Goal: Go to known website: Access a specific website the user already knows

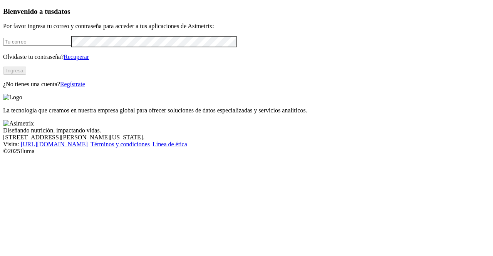
click at [137, 47] on form at bounding box center [246, 41] width 487 height 11
click at [71, 46] on input "email" at bounding box center [37, 42] width 68 height 8
type input "[PERSON_NAME][EMAIL_ADDRESS][PERSON_NAME][DOMAIN_NAME]"
click input "submit" at bounding box center [0, 0] width 0 height 0
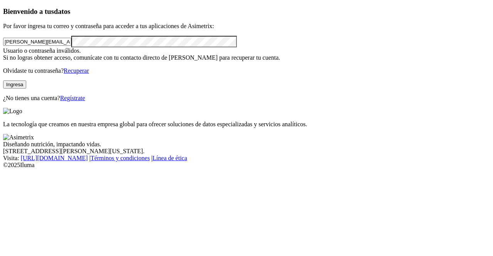
click input "submit" at bounding box center [0, 0] width 0 height 0
click at [26, 89] on button "Ingresa" at bounding box center [14, 85] width 23 height 8
click input "submit" at bounding box center [0, 0] width 0 height 0
